Goal: Task Accomplishment & Management: Manage account settings

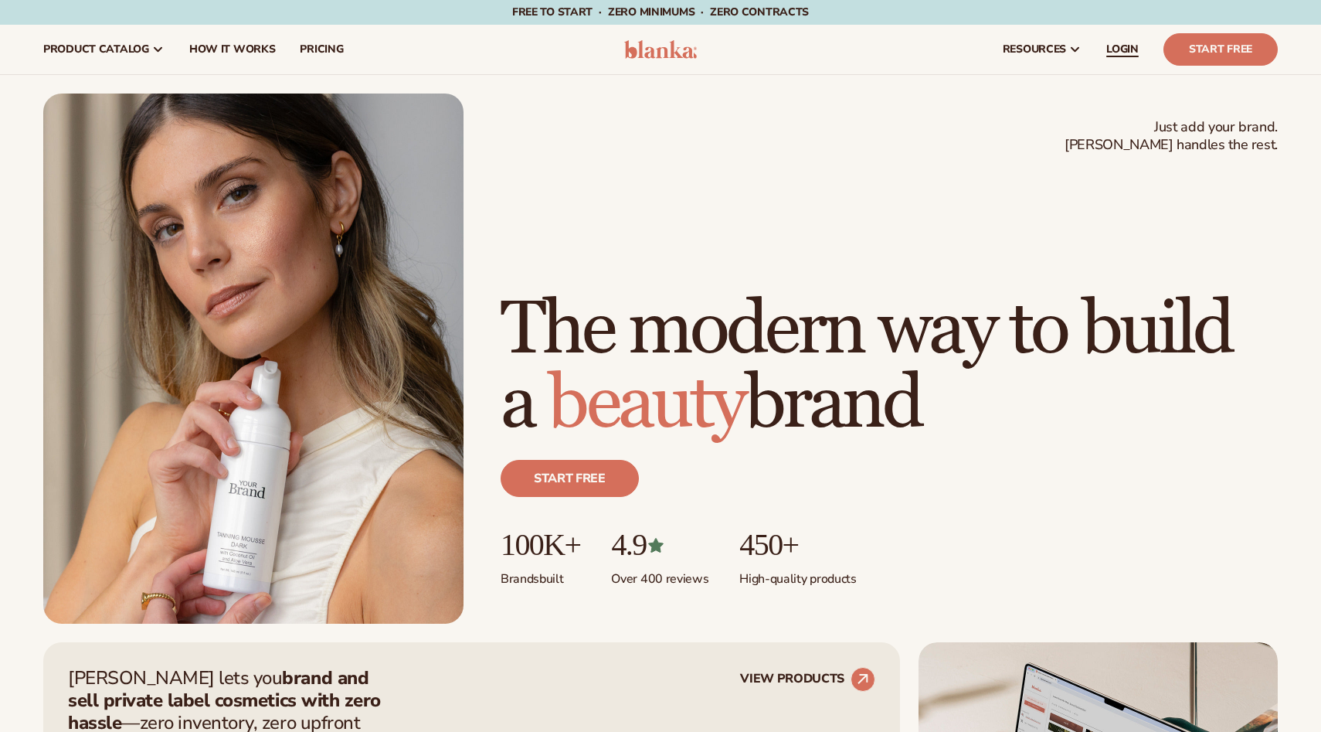
click at [1129, 59] on link "LOGIN" at bounding box center [1122, 49] width 57 height 49
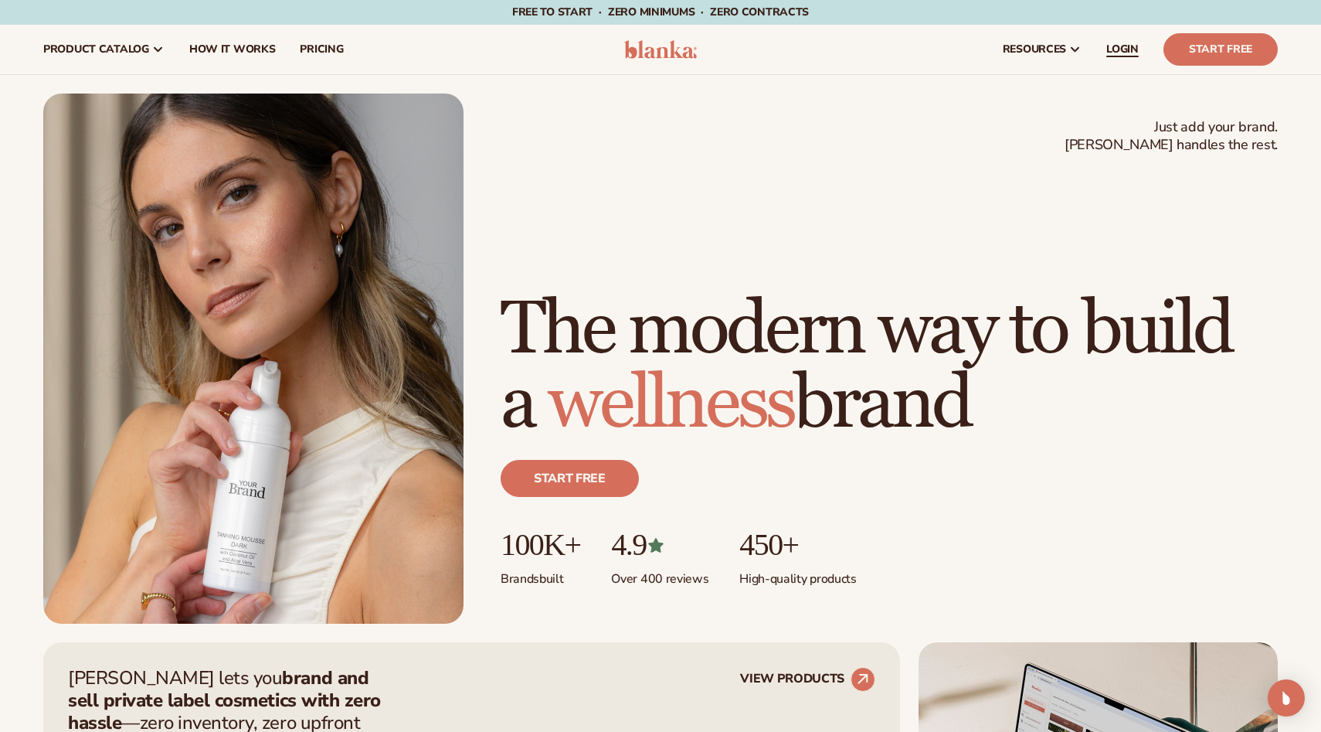
click at [1118, 53] on span "LOGIN" at bounding box center [1122, 49] width 32 height 12
